Goal: Connect with others: Connect with others

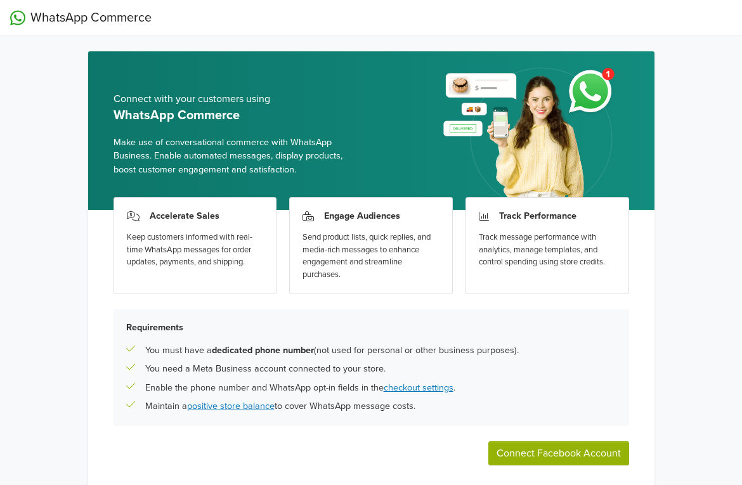
click at [736, 145] on div "WhatsApp Commerce Connect with your customers using WhatsApp Commerce Make use …" at bounding box center [371, 269] width 742 height 539
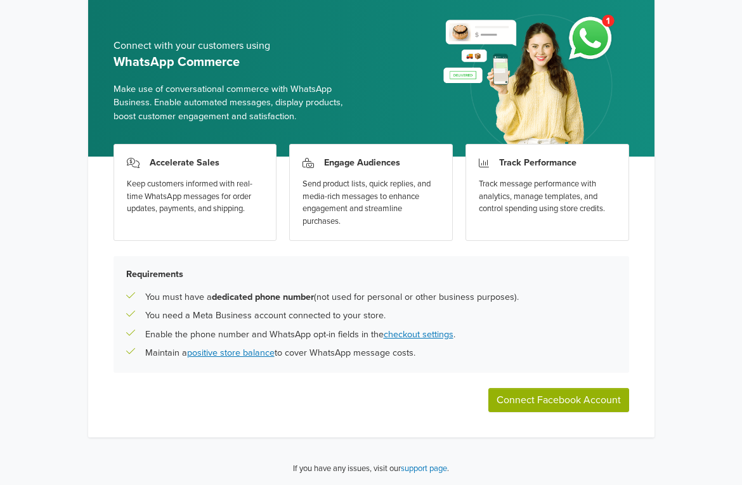
click at [541, 394] on button "Connect Facebook Account" at bounding box center [558, 400] width 141 height 24
click at [550, 402] on button "Connect Facebook Account" at bounding box center [558, 400] width 141 height 24
click at [540, 273] on h5 "Requirements" at bounding box center [371, 274] width 490 height 11
